Goal: Contribute content: Add original content to the website for others to see

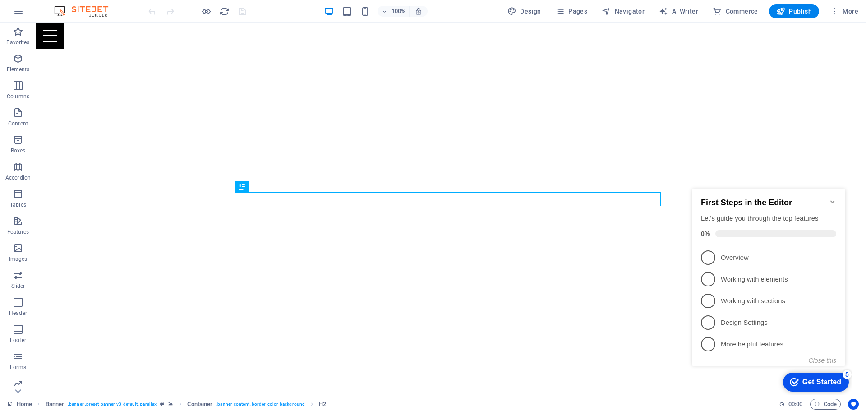
click at [835, 198] on icon "Minimize checklist" at bounding box center [832, 201] width 7 height 7
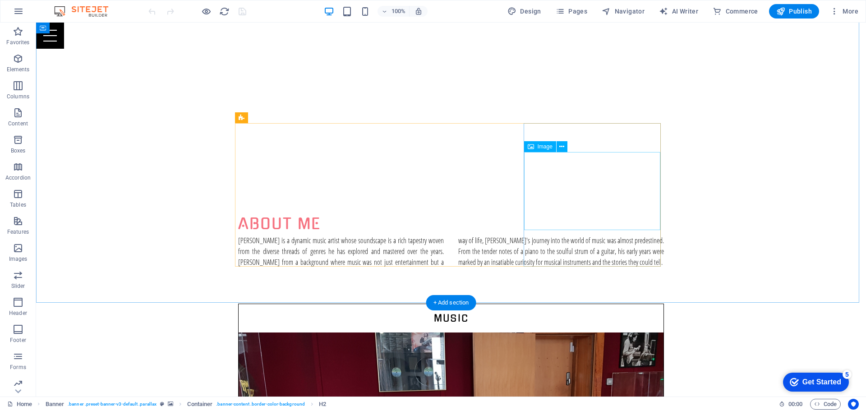
scroll to position [427, 0]
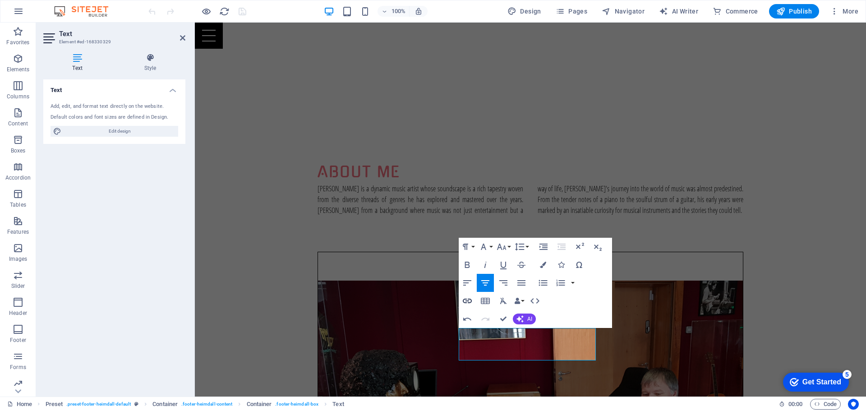
click at [466, 301] on icon "button" at bounding box center [467, 300] width 9 height 5
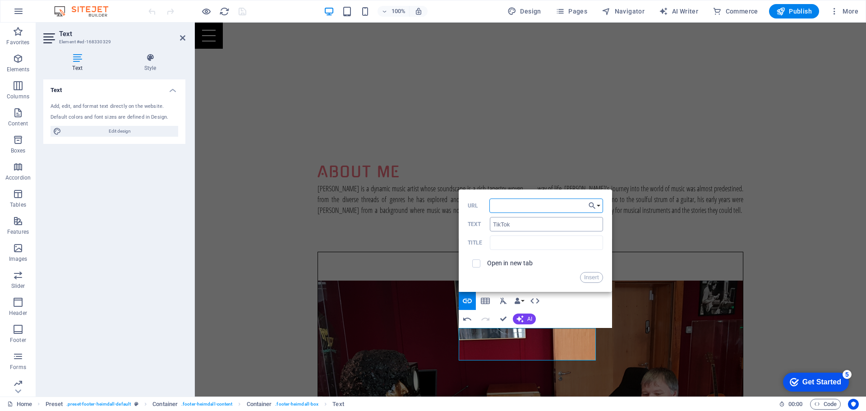
paste input "href="[URL][DOMAIN_NAME]" target="_blank" rel="noopener noreferrer""
type input "href="[URL][DOMAIN_NAME]" target="_blank" rel="noopener noreferrer""
click at [518, 244] on input "text" at bounding box center [546, 242] width 113 height 14
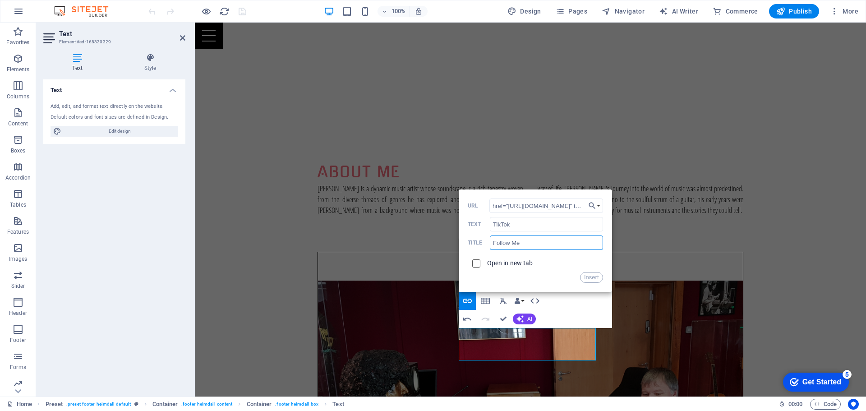
type input "Follow Me"
click at [474, 262] on input "checkbox" at bounding box center [475, 262] width 8 height 8
checkbox input "true"
click at [503, 205] on input "href="[URL][DOMAIN_NAME]" target="_blank" rel="noopener noreferrer"" at bounding box center [546, 205] width 114 height 14
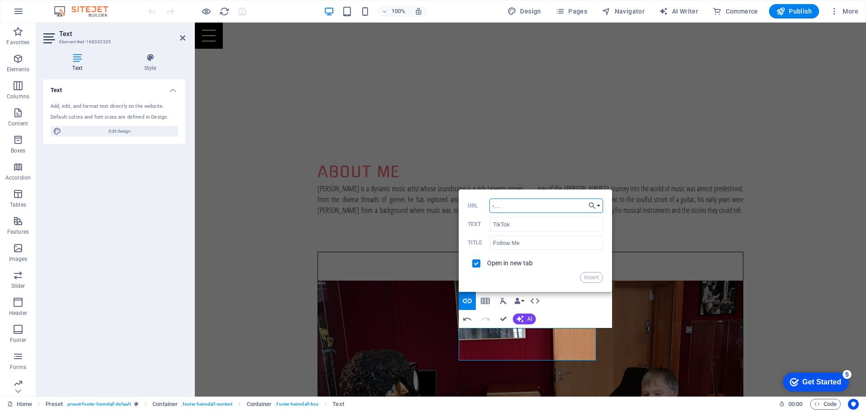
type input "[URL][DOMAIN_NAME]""
click at [587, 278] on button "Insert" at bounding box center [591, 277] width 23 height 11
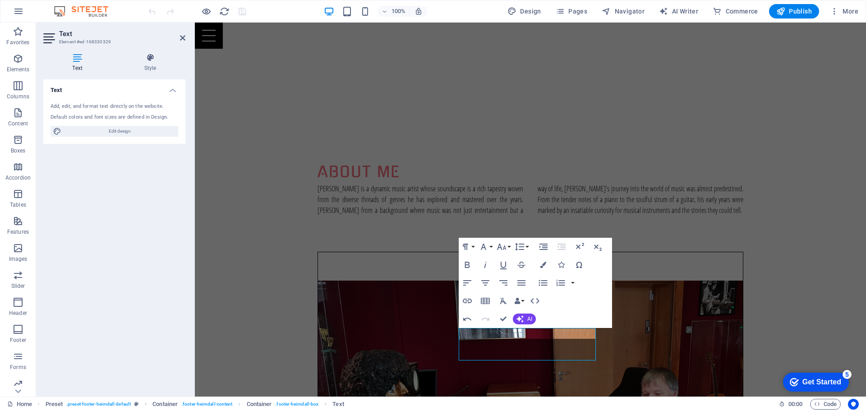
scroll to position [0, 0]
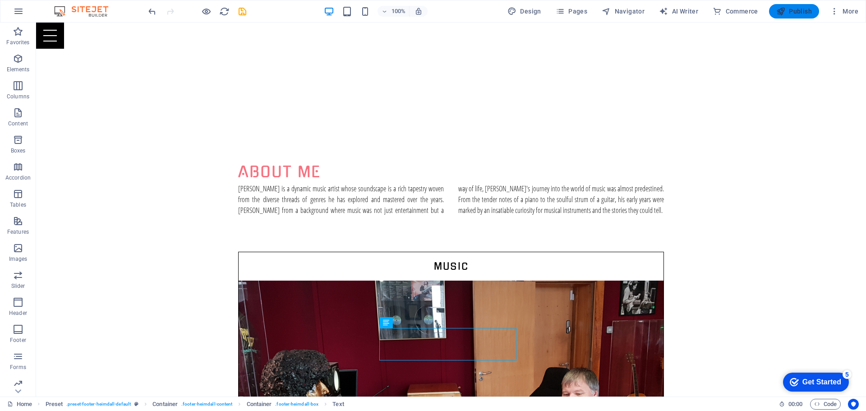
click at [803, 9] on span "Publish" at bounding box center [794, 11] width 36 height 9
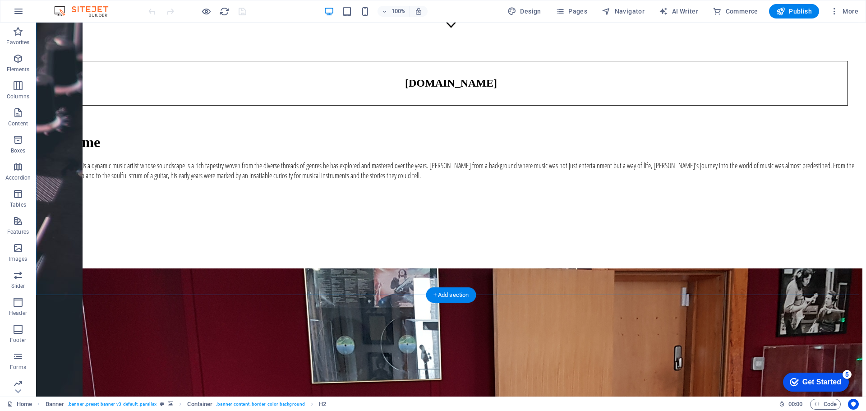
scroll to position [427, 0]
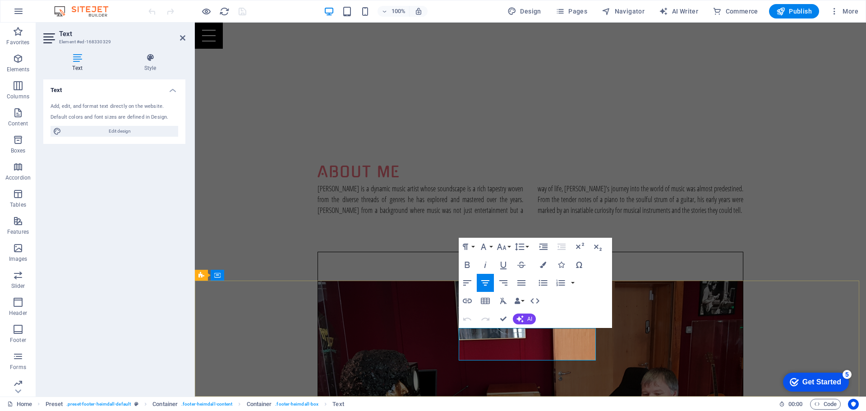
click at [470, 301] on icon "button" at bounding box center [467, 300] width 11 height 11
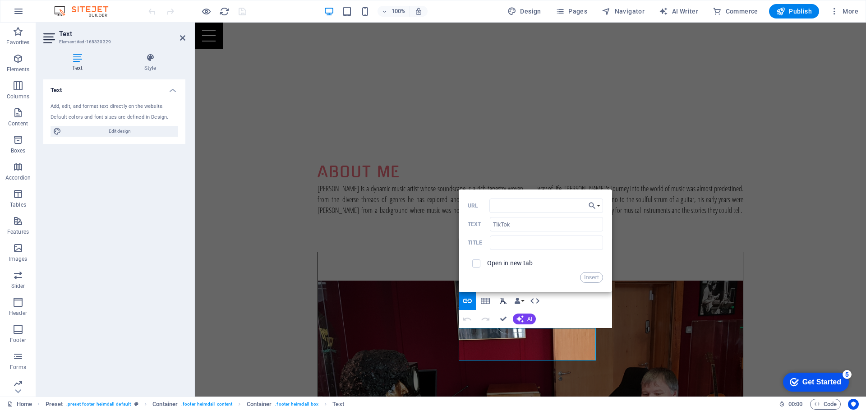
type input "href="[URL][DOMAIN_NAME]" target="_blank" rel="noopener noreferrer""
click at [528, 204] on input "URL" at bounding box center [546, 205] width 114 height 14
paste input "https://www.tiktok.com/@terenceblyth"
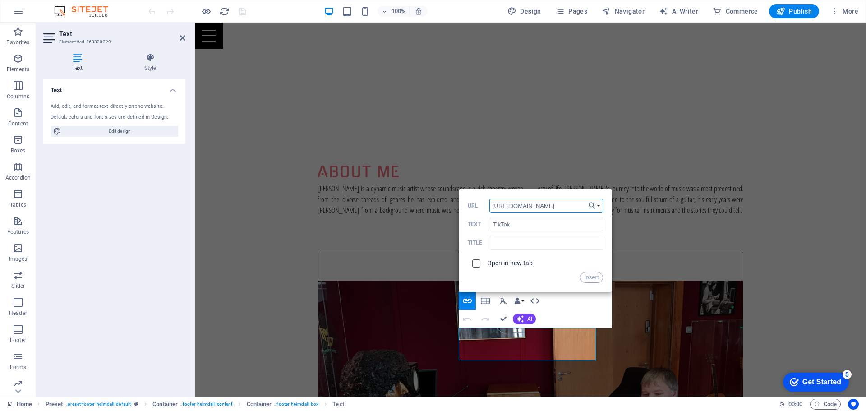
type input "https://www.tiktok.com/@terenceblyth"
click at [477, 262] on input "checkbox" at bounding box center [475, 262] width 8 height 8
checkbox input "true"
click at [519, 239] on input "text" at bounding box center [546, 242] width 113 height 14
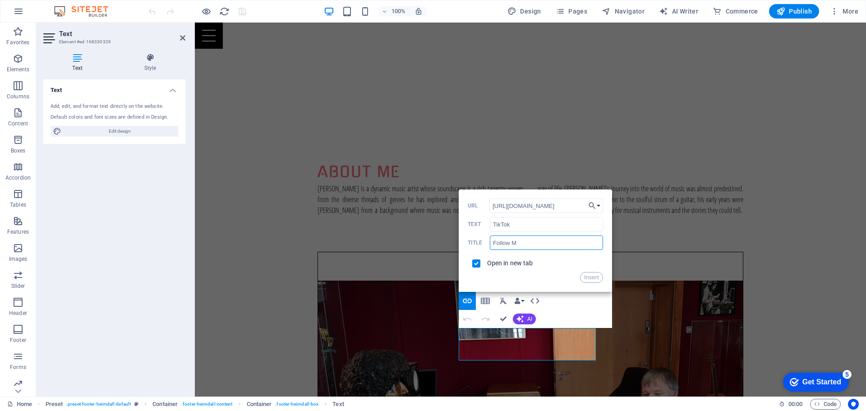
type input "Follow Me"
click at [591, 275] on button "Insert" at bounding box center [591, 277] width 23 height 11
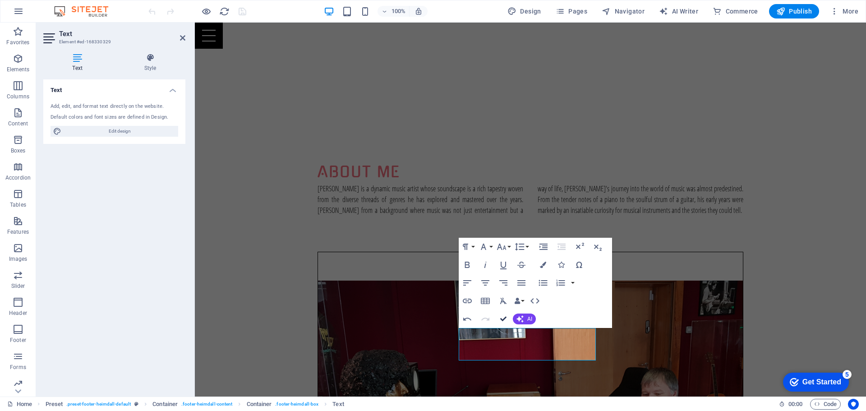
drag, startPoint x: 501, startPoint y: 317, endPoint x: 465, endPoint y: 296, distance: 41.8
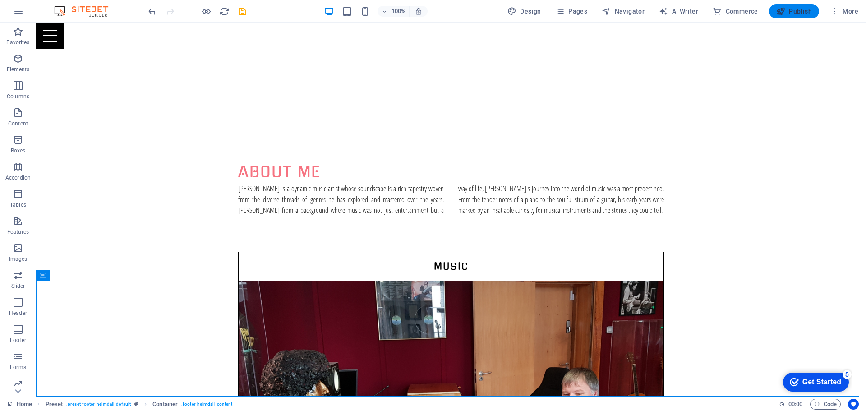
click at [806, 8] on span "Publish" at bounding box center [794, 11] width 36 height 9
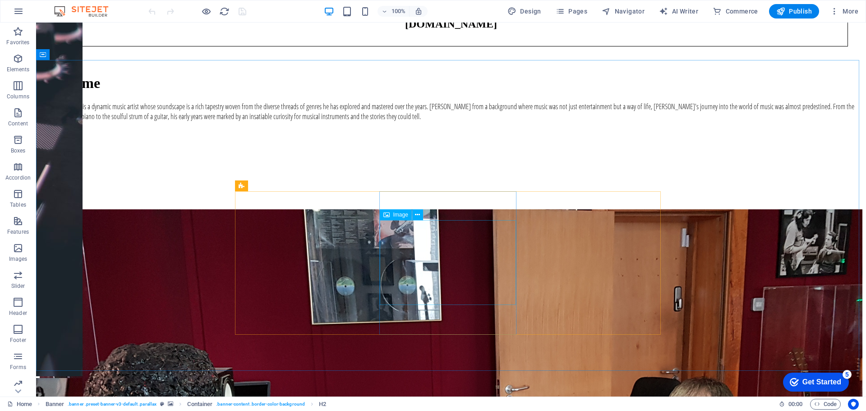
scroll to position [427, 0]
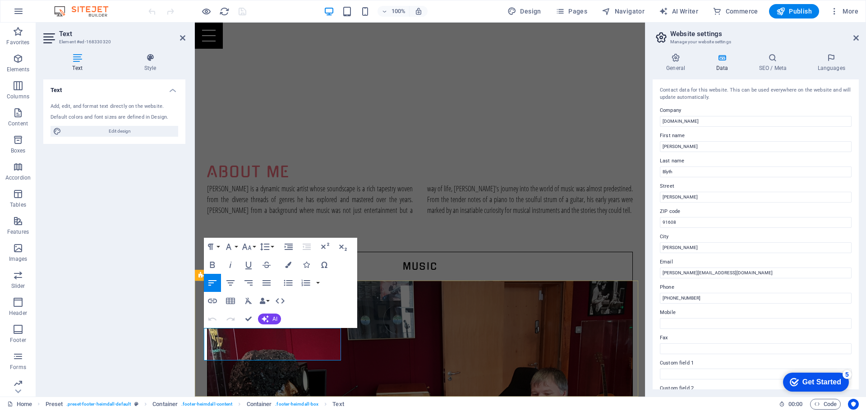
drag, startPoint x: 241, startPoint y: 334, endPoint x: 218, endPoint y: 334, distance: 23.0
click at [214, 299] on icon "button" at bounding box center [212, 300] width 9 height 5
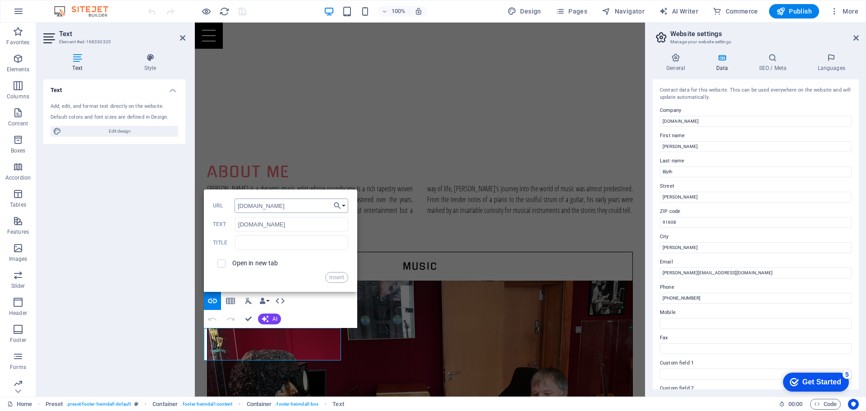
type input "www.terenceblyth.com"
